Goal: Book appointment/travel/reservation

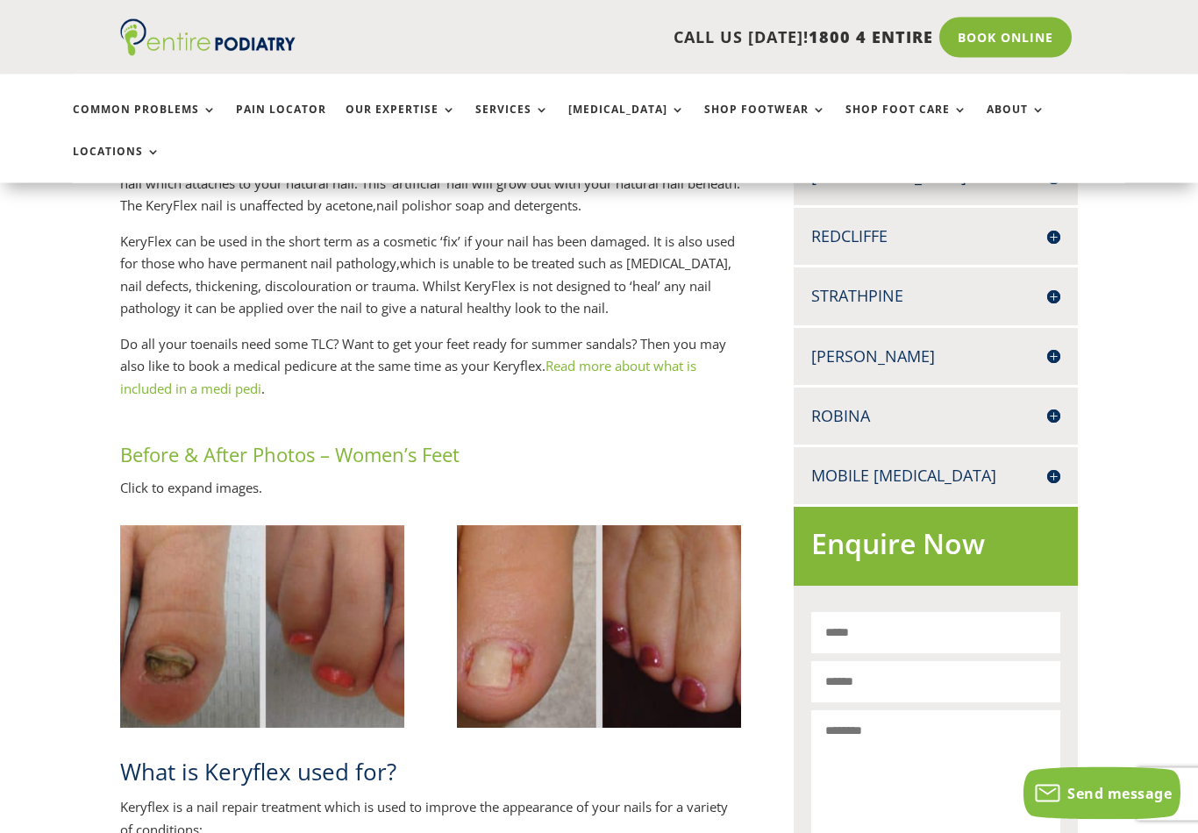
scroll to position [718, 0]
click at [167, 525] on img at bounding box center [262, 626] width 284 height 202
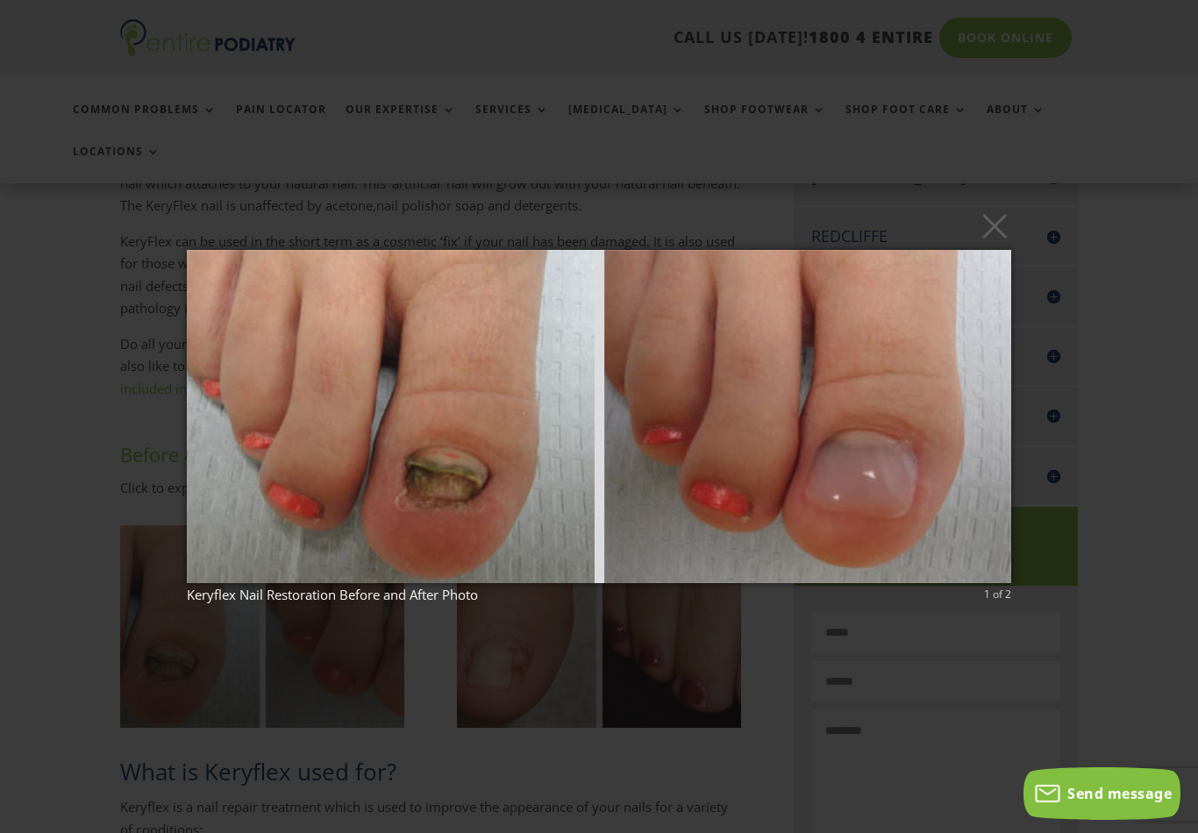
click at [116, 406] on div "× Keryflex Nail Restoration Before and After Photo 1 of 2 Loading..." at bounding box center [599, 416] width 1198 height 833
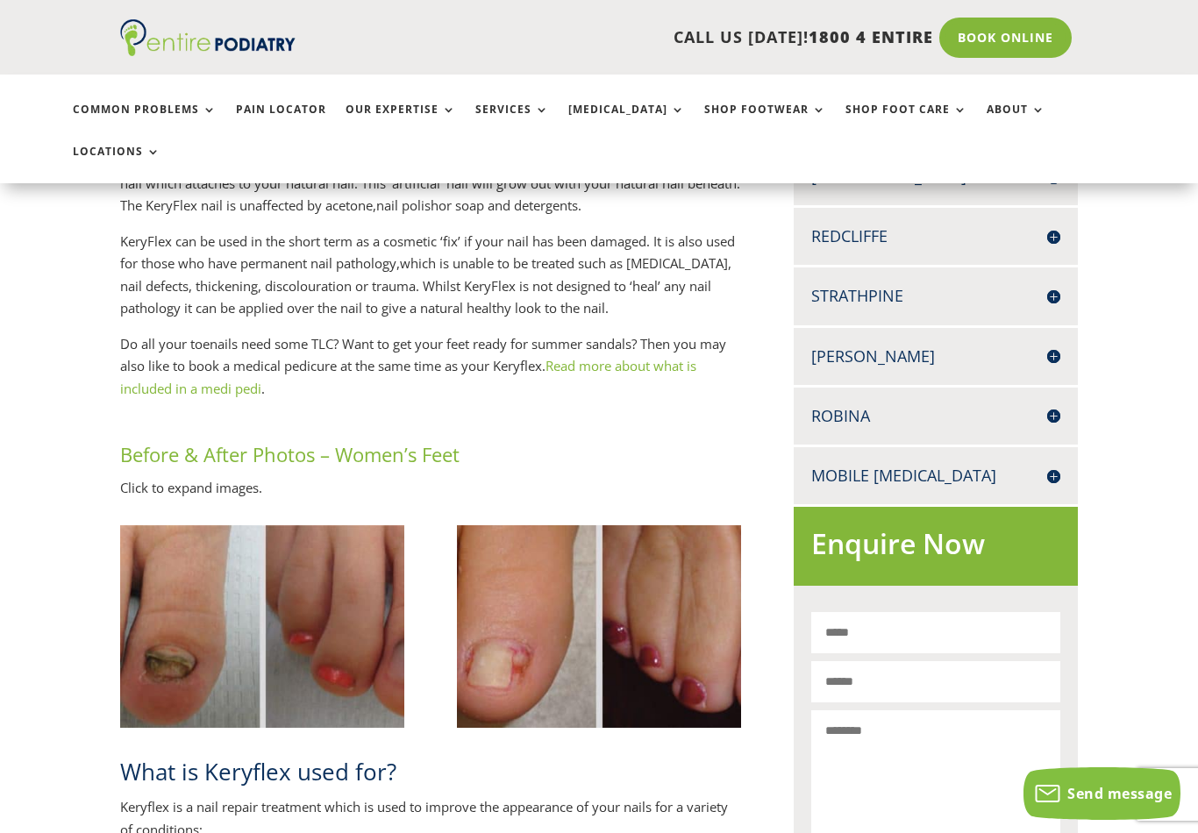
click at [577, 582] on img at bounding box center [599, 626] width 284 height 202
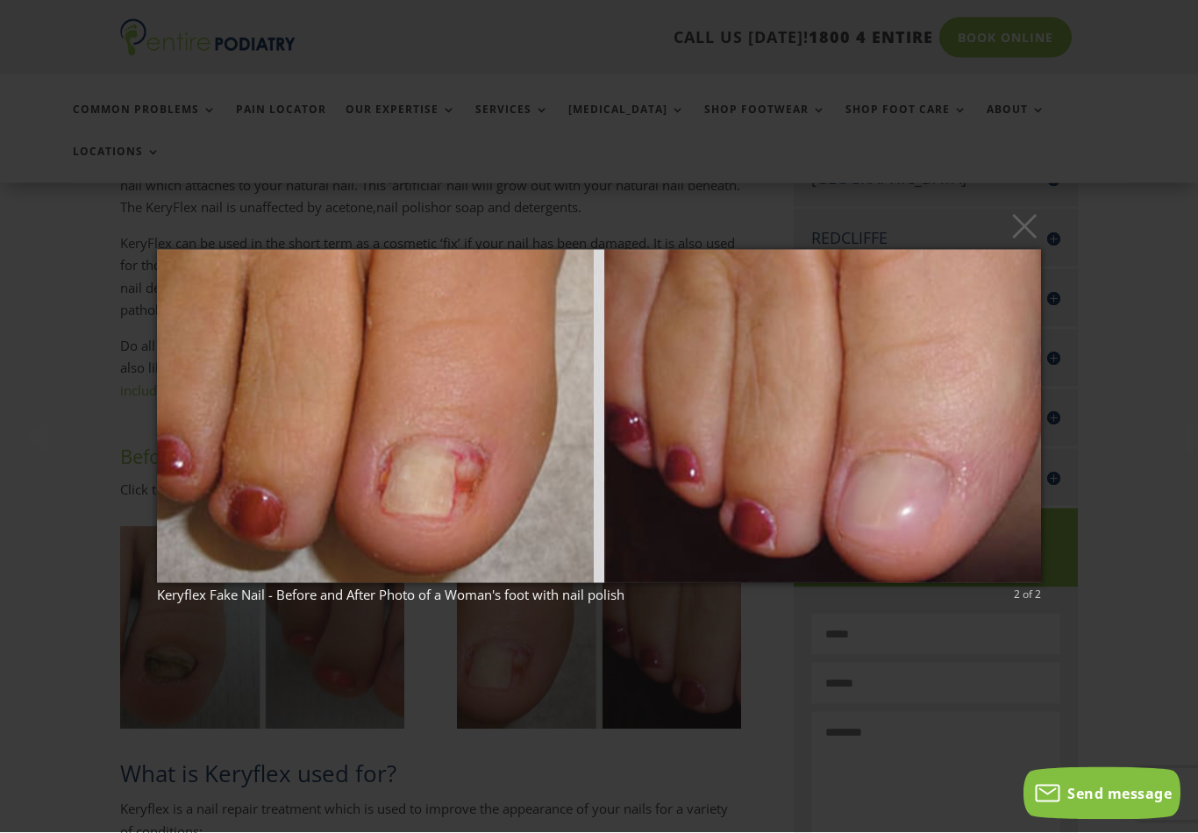
scroll to position [717, 0]
click at [1025, 245] on button "×" at bounding box center [604, 225] width 884 height 39
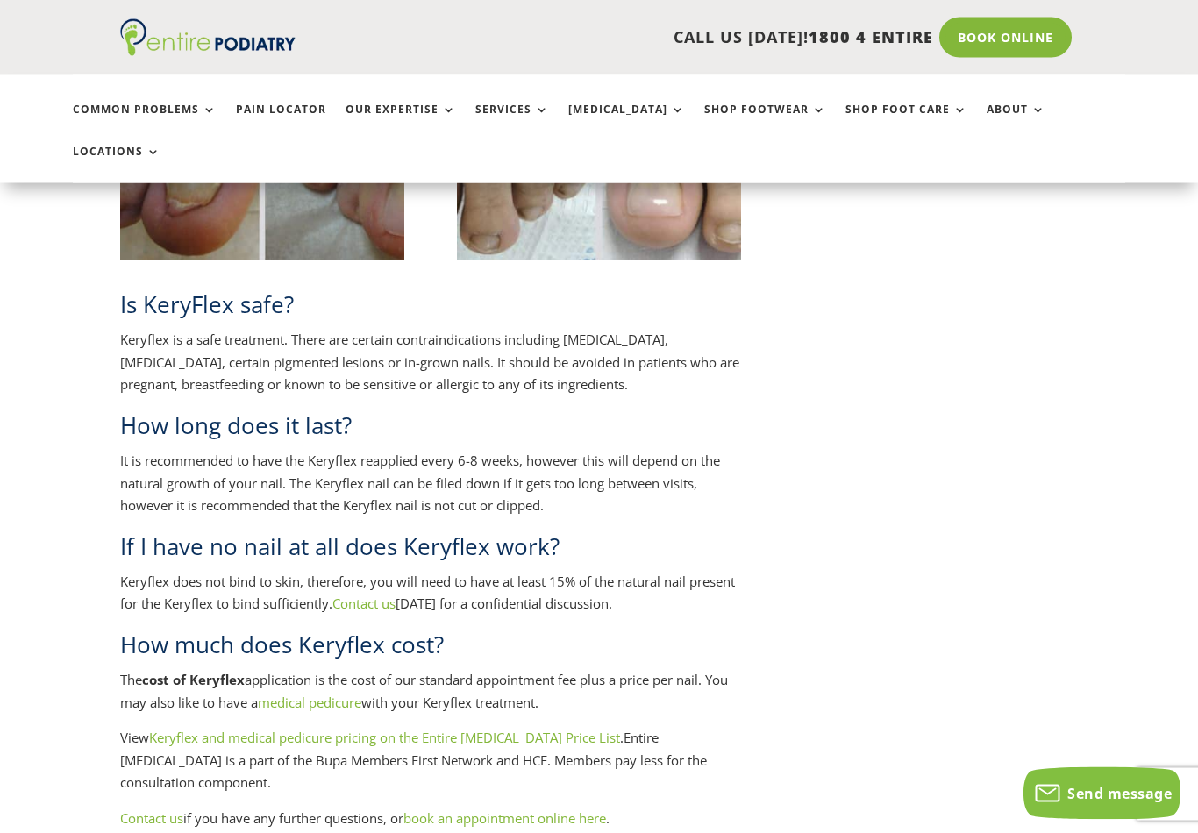
scroll to position [3371, 0]
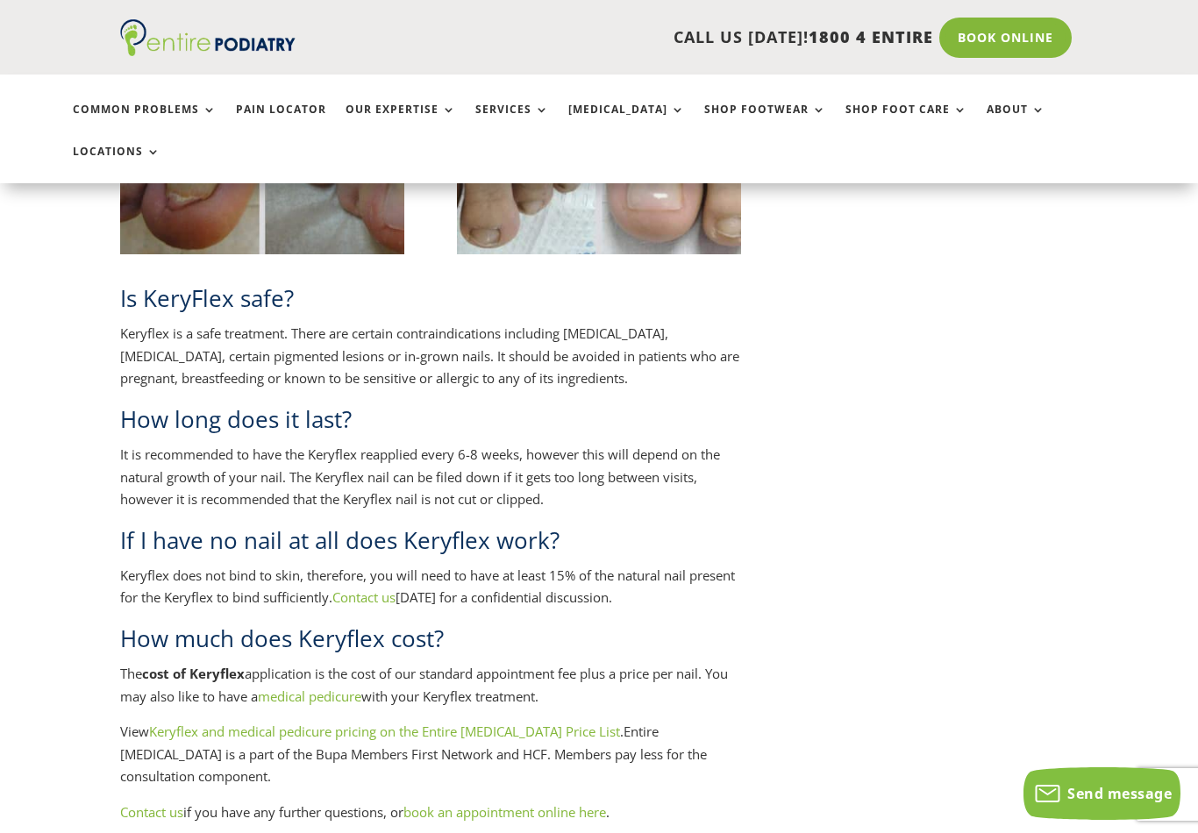
click at [565, 803] on link "book an appointment online here" at bounding box center [504, 812] width 203 height 18
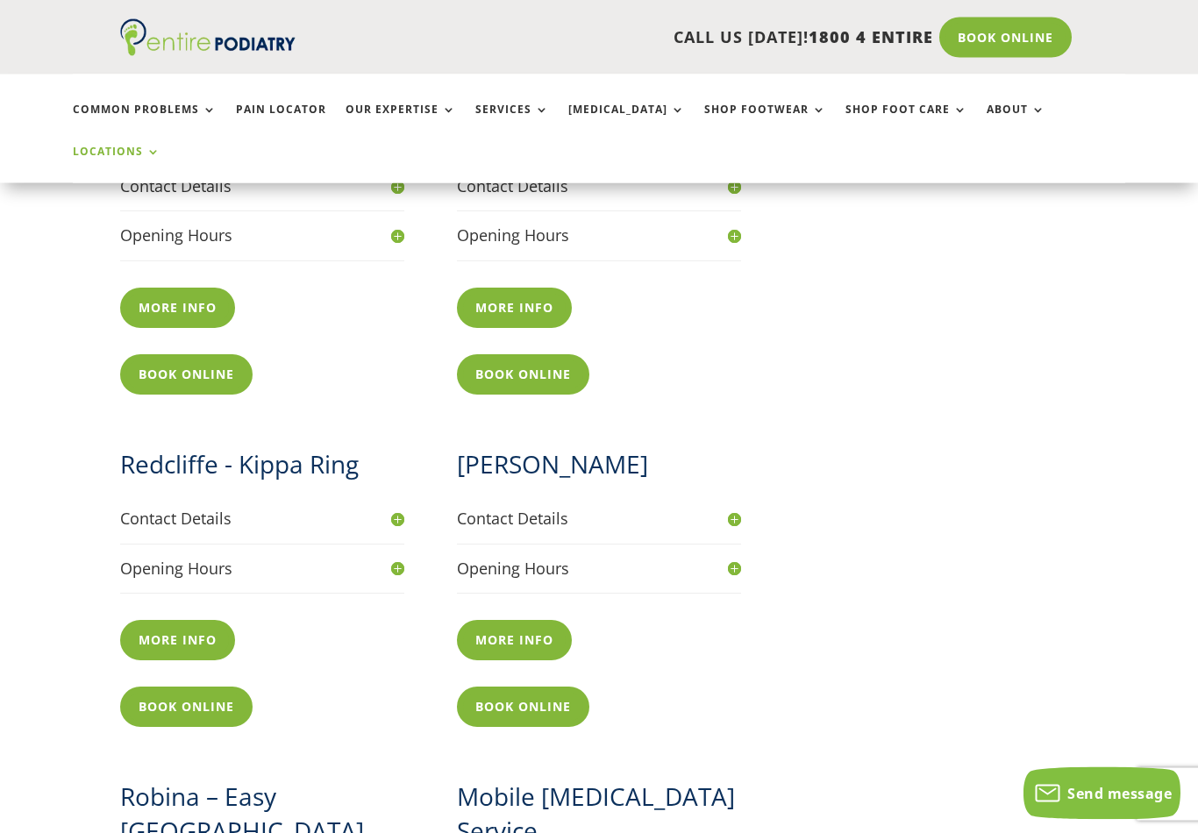
scroll to position [1436, 0]
click at [398, 508] on h4 "Contact Details" at bounding box center [262, 519] width 284 height 22
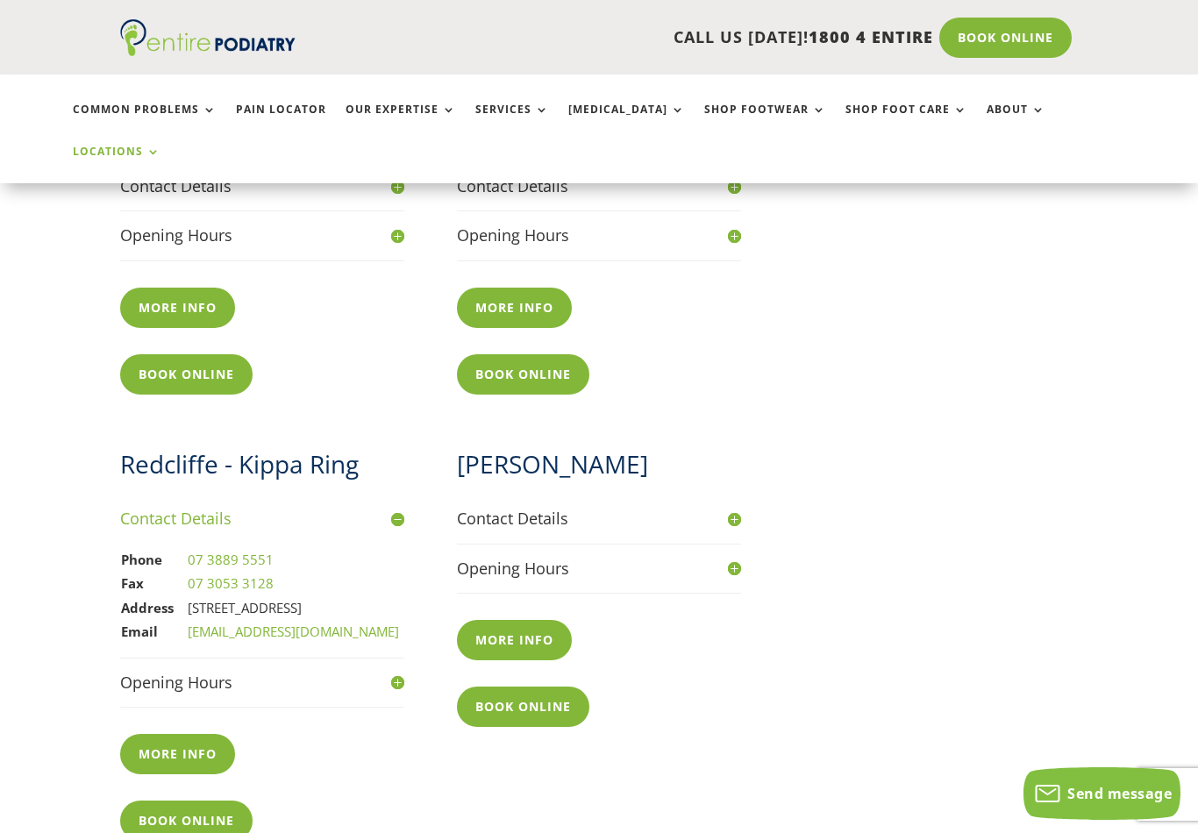
click at [395, 672] on h4 "Opening Hours" at bounding box center [262, 683] width 284 height 22
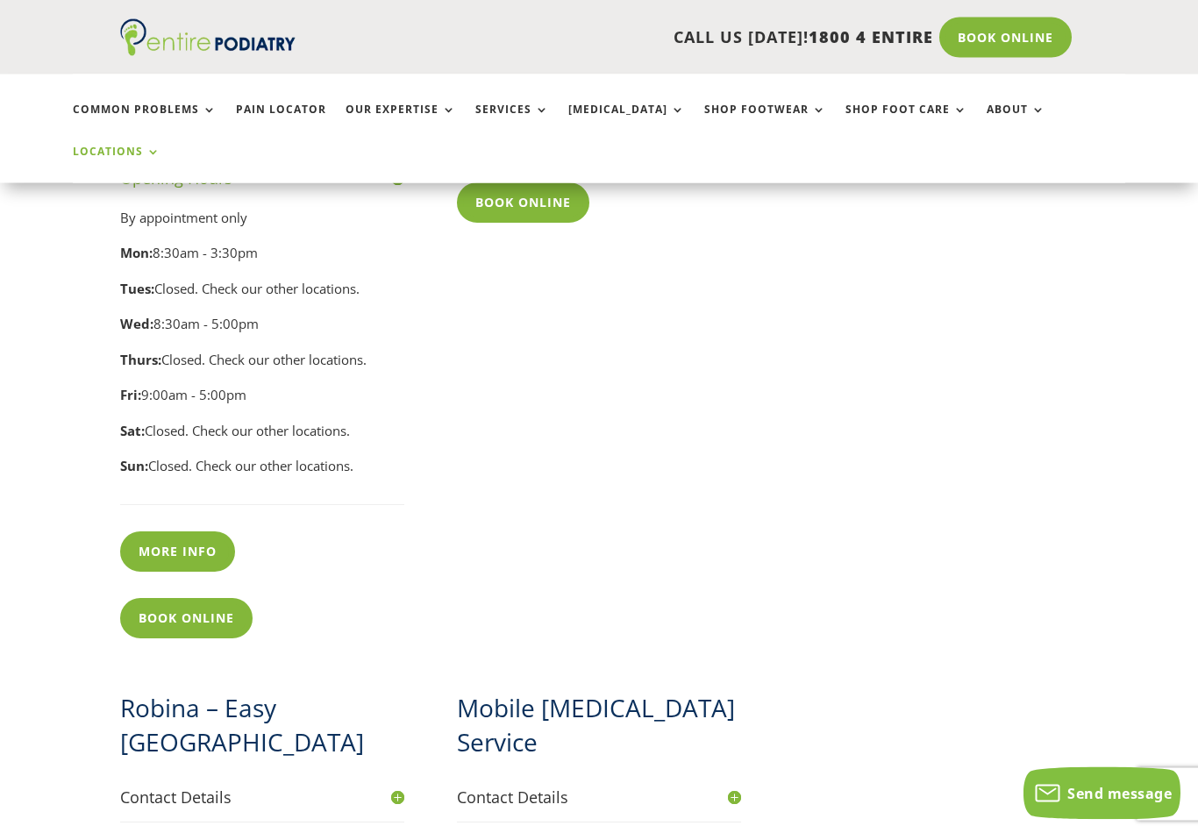
scroll to position [1940, 0]
click at [142, 531] on link "More info" at bounding box center [177, 551] width 115 height 40
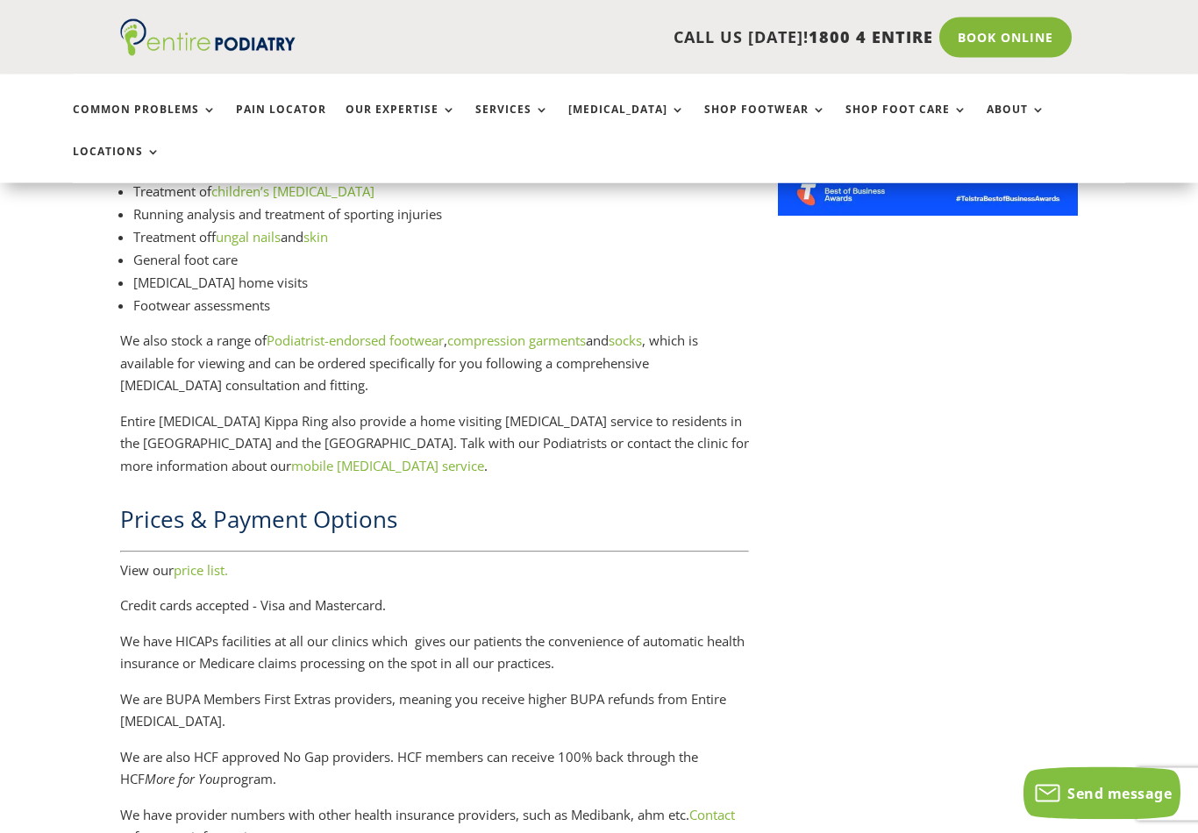
scroll to position [2380, 0]
click at [197, 560] on p "View our price list." at bounding box center [435, 578] width 630 height 36
click at [192, 562] on link "price list." at bounding box center [201, 571] width 54 height 18
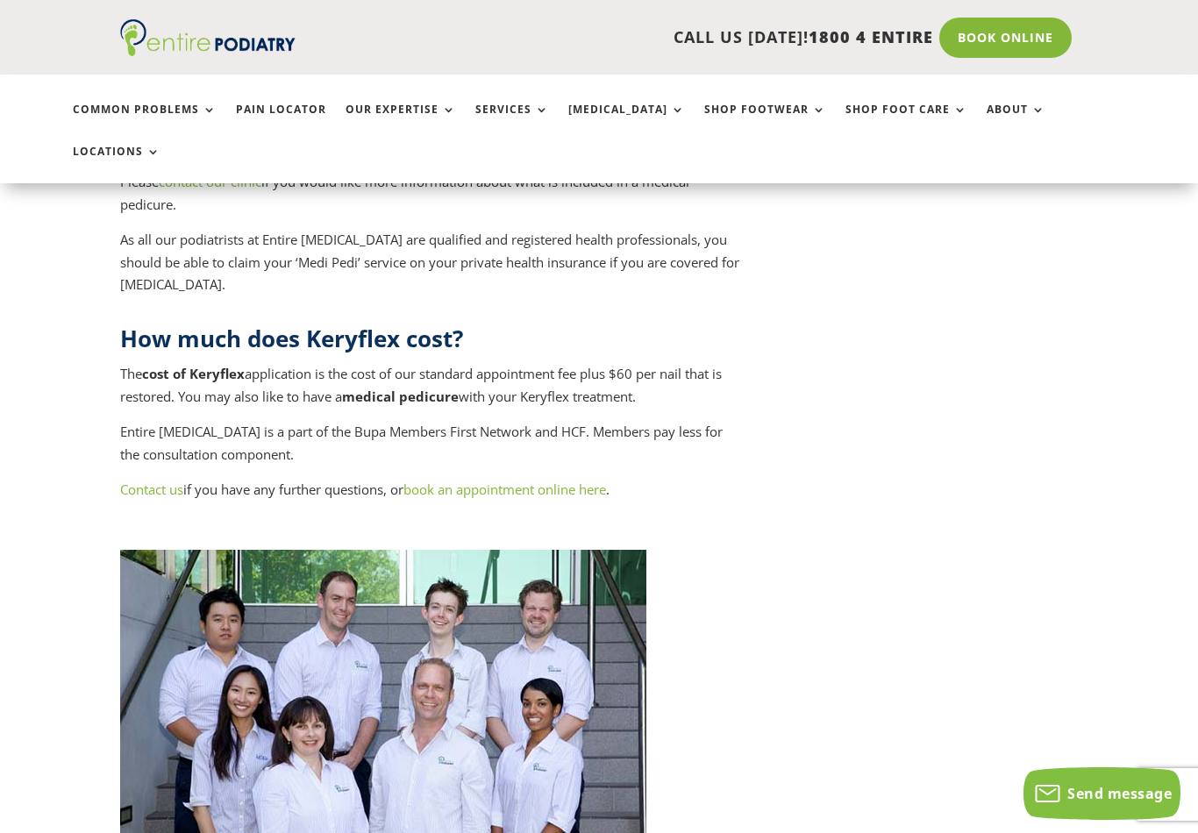
scroll to position [7817, 0]
click at [588, 481] on link "book an appointment online here" at bounding box center [504, 490] width 203 height 18
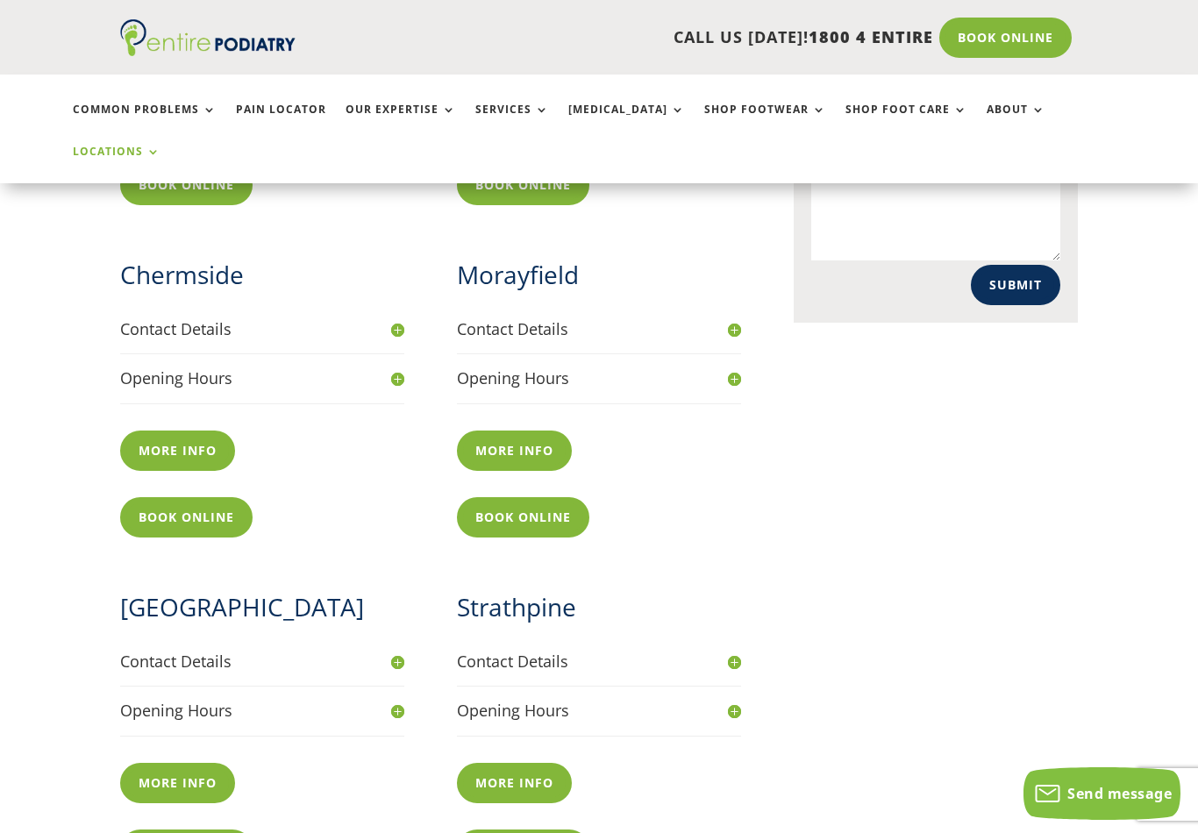
scroll to position [986, 0]
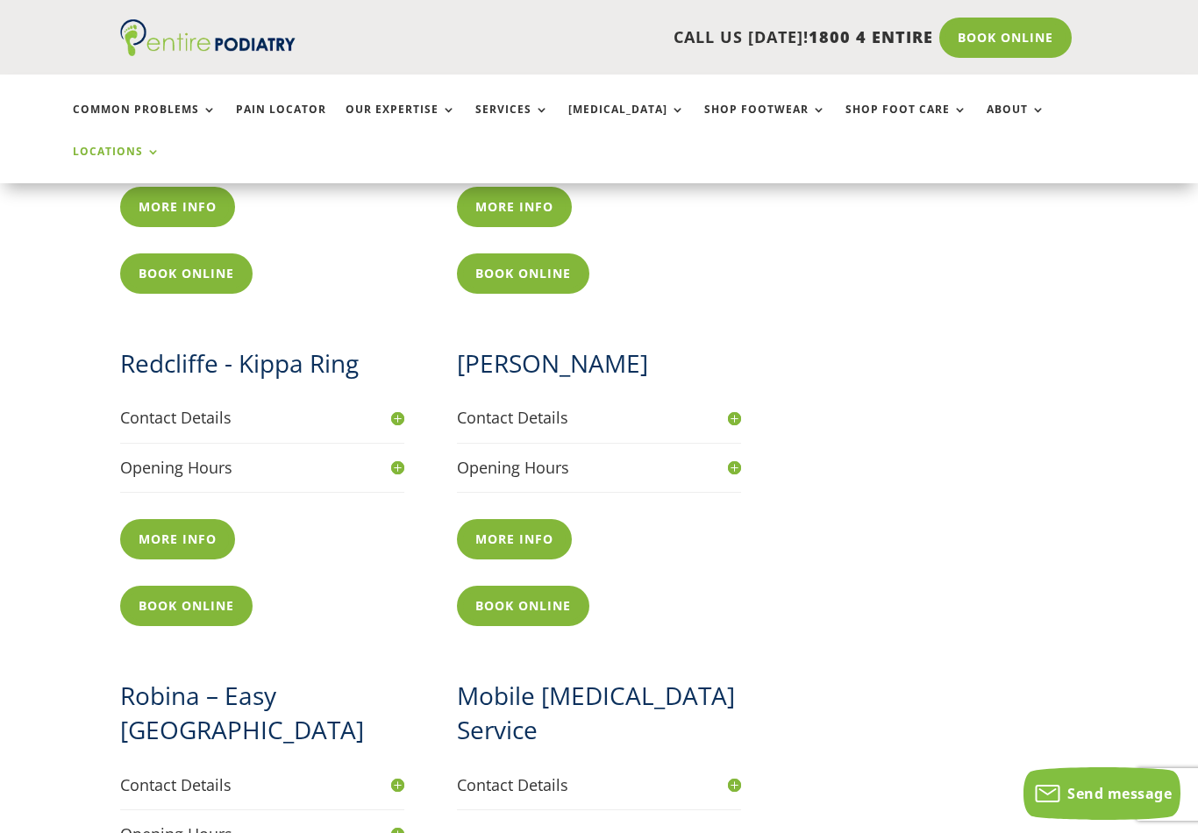
click at [163, 586] on link "Book Online" at bounding box center [186, 606] width 132 height 40
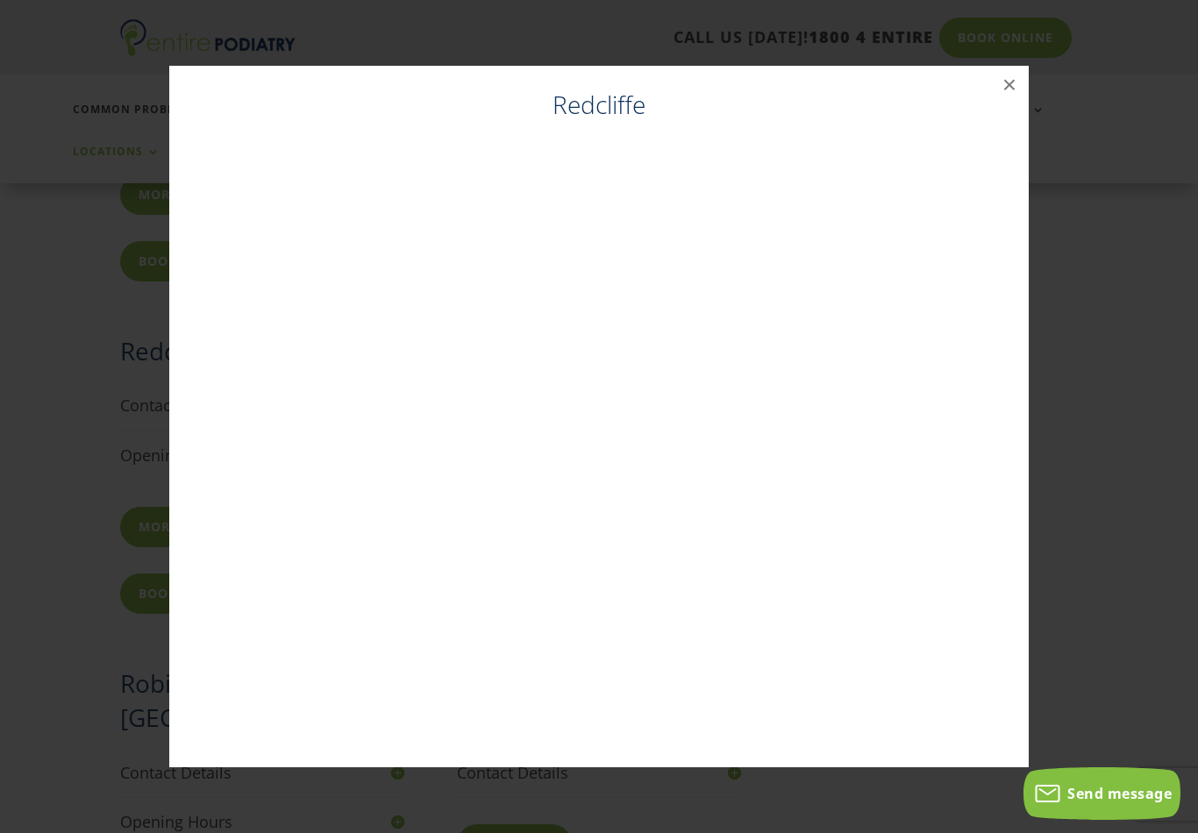
scroll to position [1550, 0]
click at [1004, 103] on button "×" at bounding box center [1009, 85] width 39 height 39
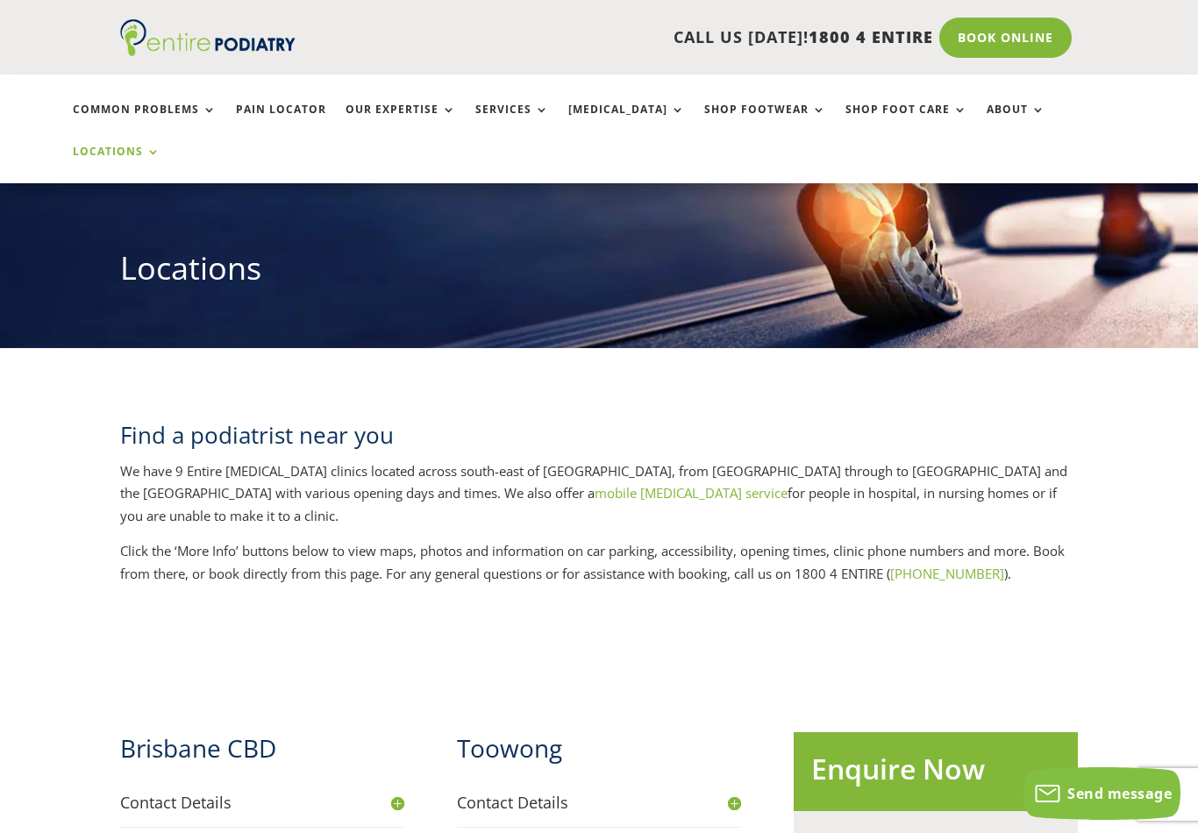
scroll to position [0, 0]
